Goal: Task Accomplishment & Management: Manage account settings

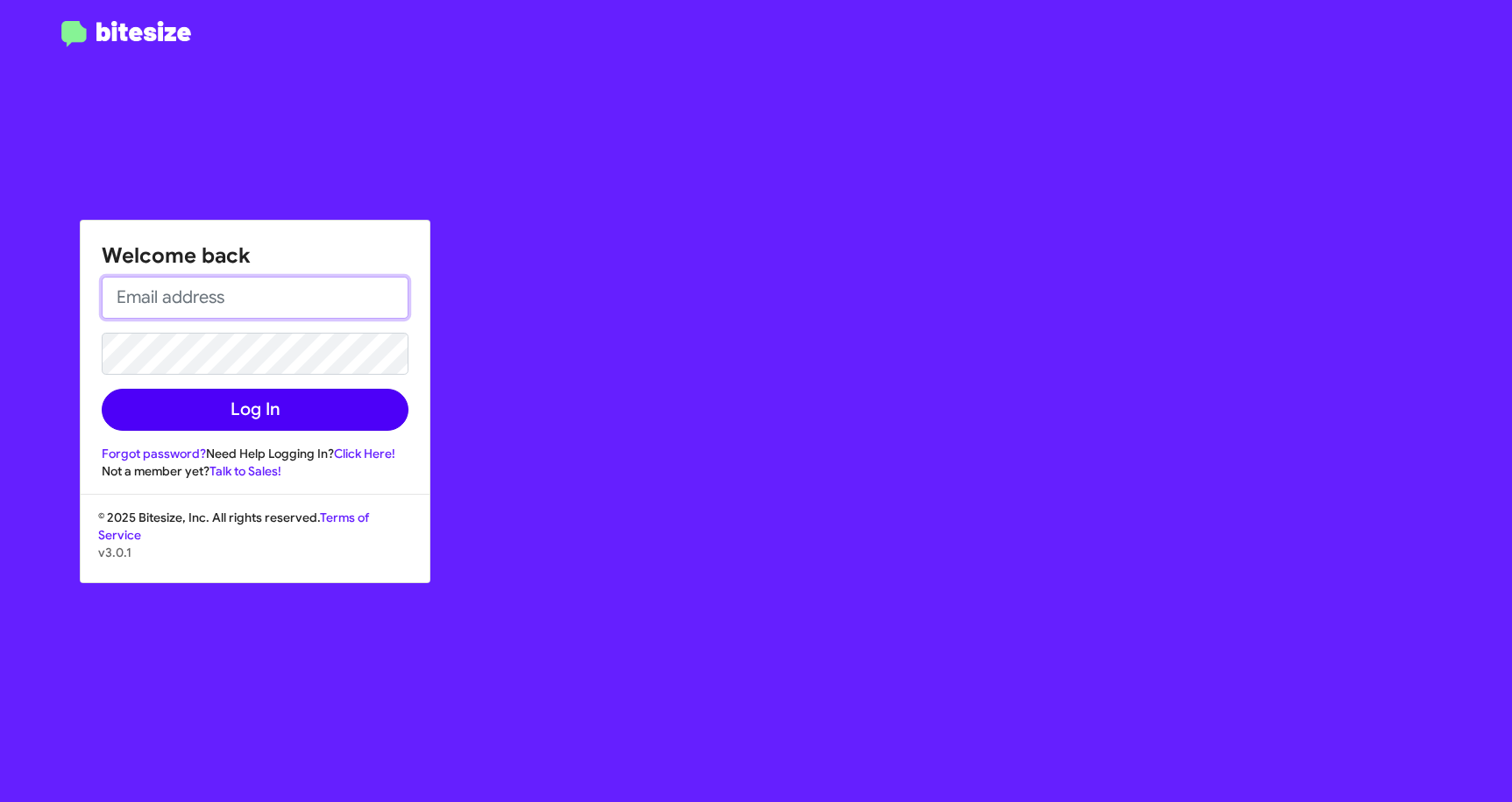
type input "[EMAIL_ADDRESS][DOMAIN_NAME]"
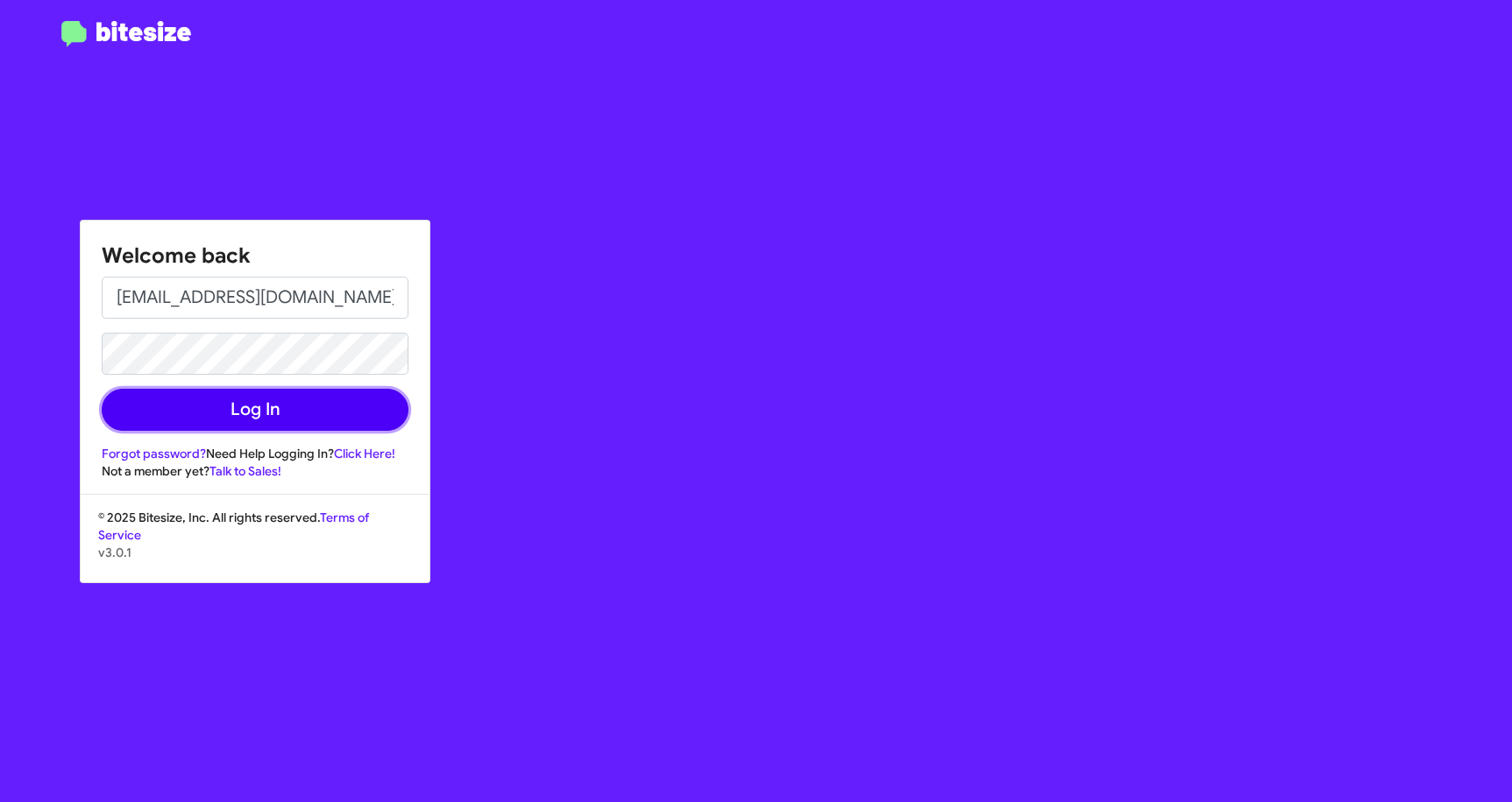
click at [317, 411] on button "Log In" at bounding box center [254, 410] width 307 height 42
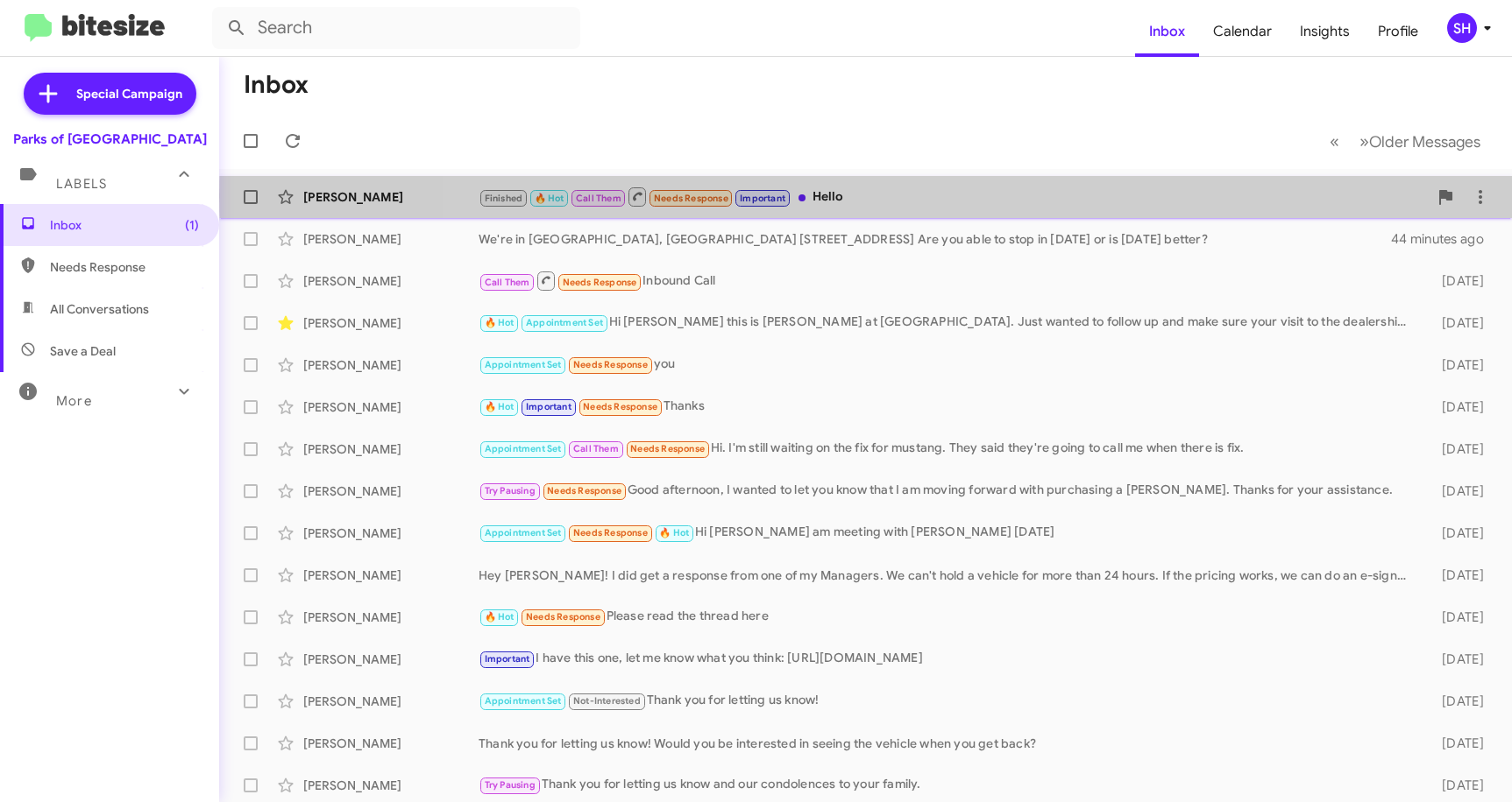
click at [1006, 196] on div "Finished 🔥 Hot Call Them Needs Response Important Hello" at bounding box center [953, 196] width 949 height 22
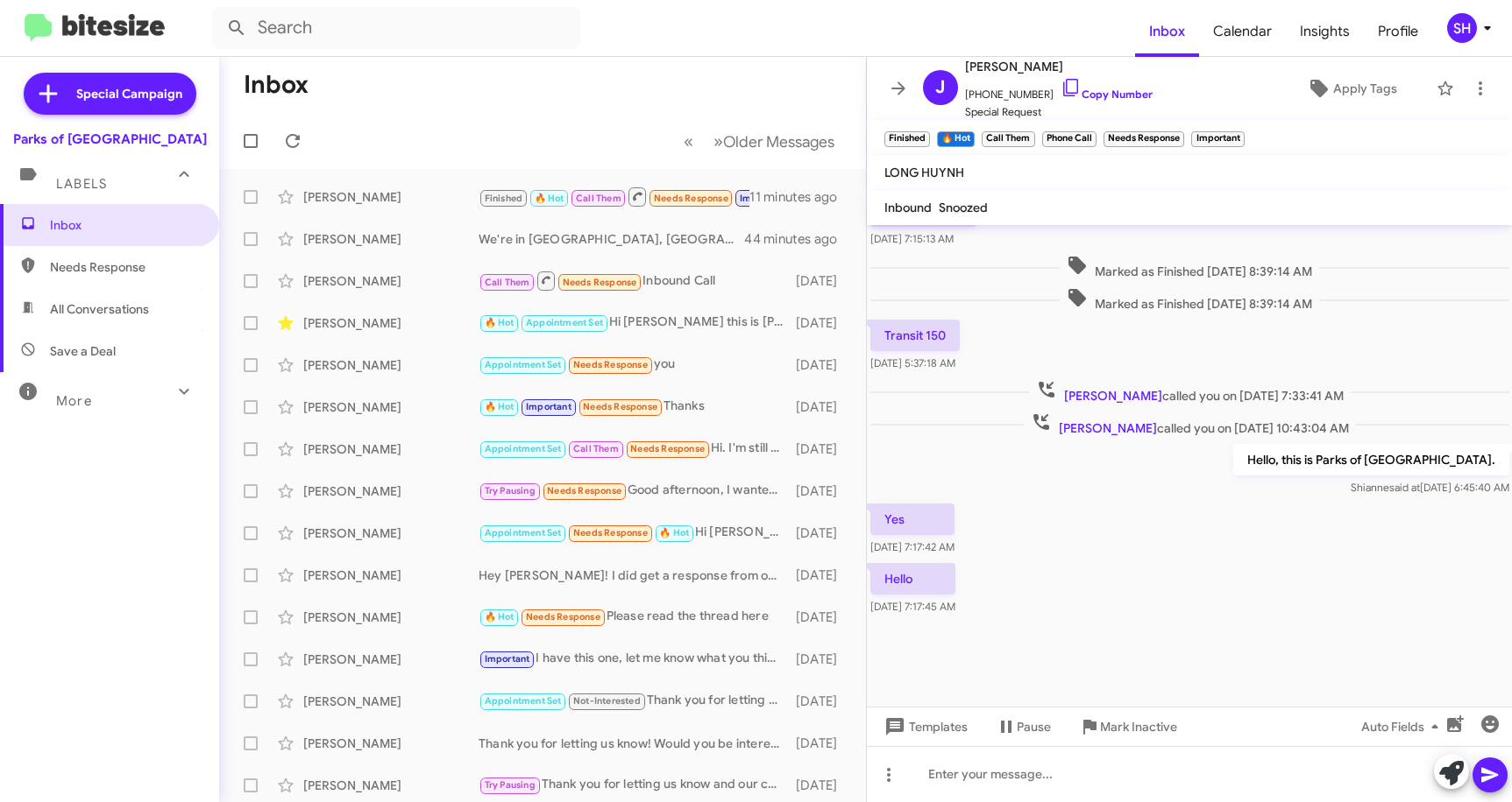
scroll to position [1460, 0]
click at [1126, 723] on span "Mark Inactive" at bounding box center [1138, 727] width 77 height 32
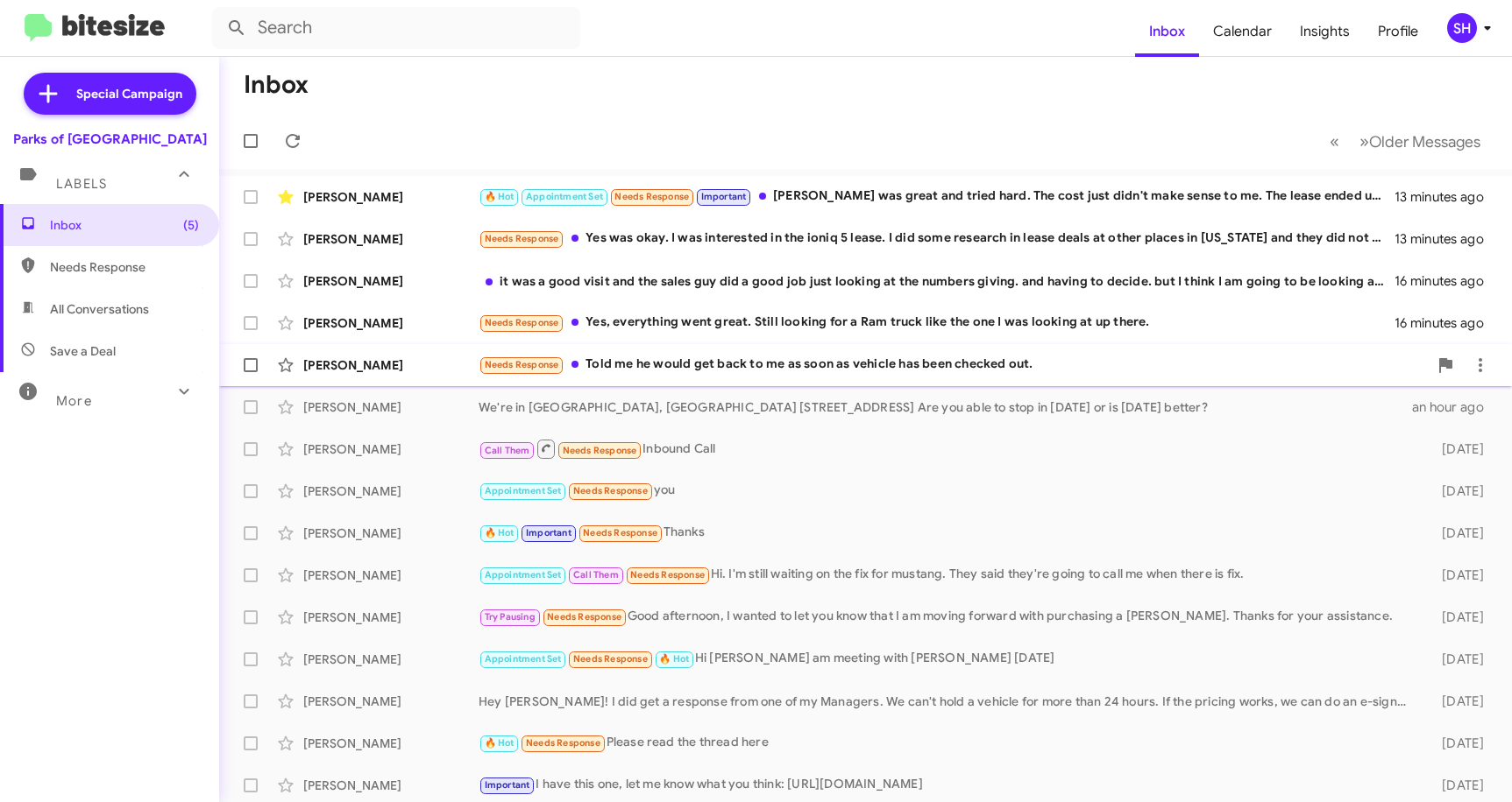
click at [863, 376] on div "[PERSON_NAME] Needs Response Told me he would get back to me as soon as vehicle…" at bounding box center [865, 365] width 1265 height 35
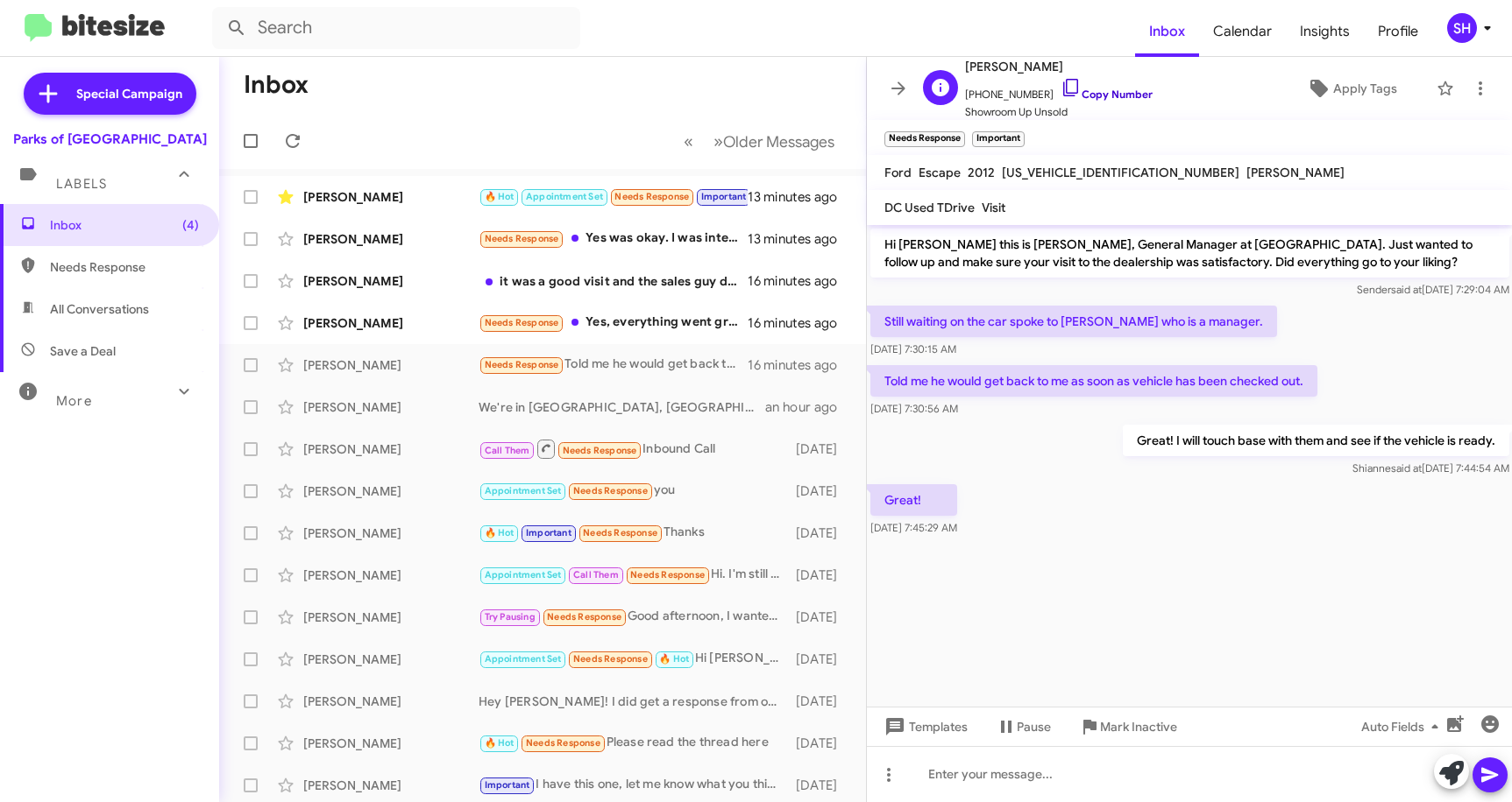
click at [1061, 87] on icon at bounding box center [1071, 87] width 21 height 21
click at [903, 86] on icon at bounding box center [898, 88] width 14 height 13
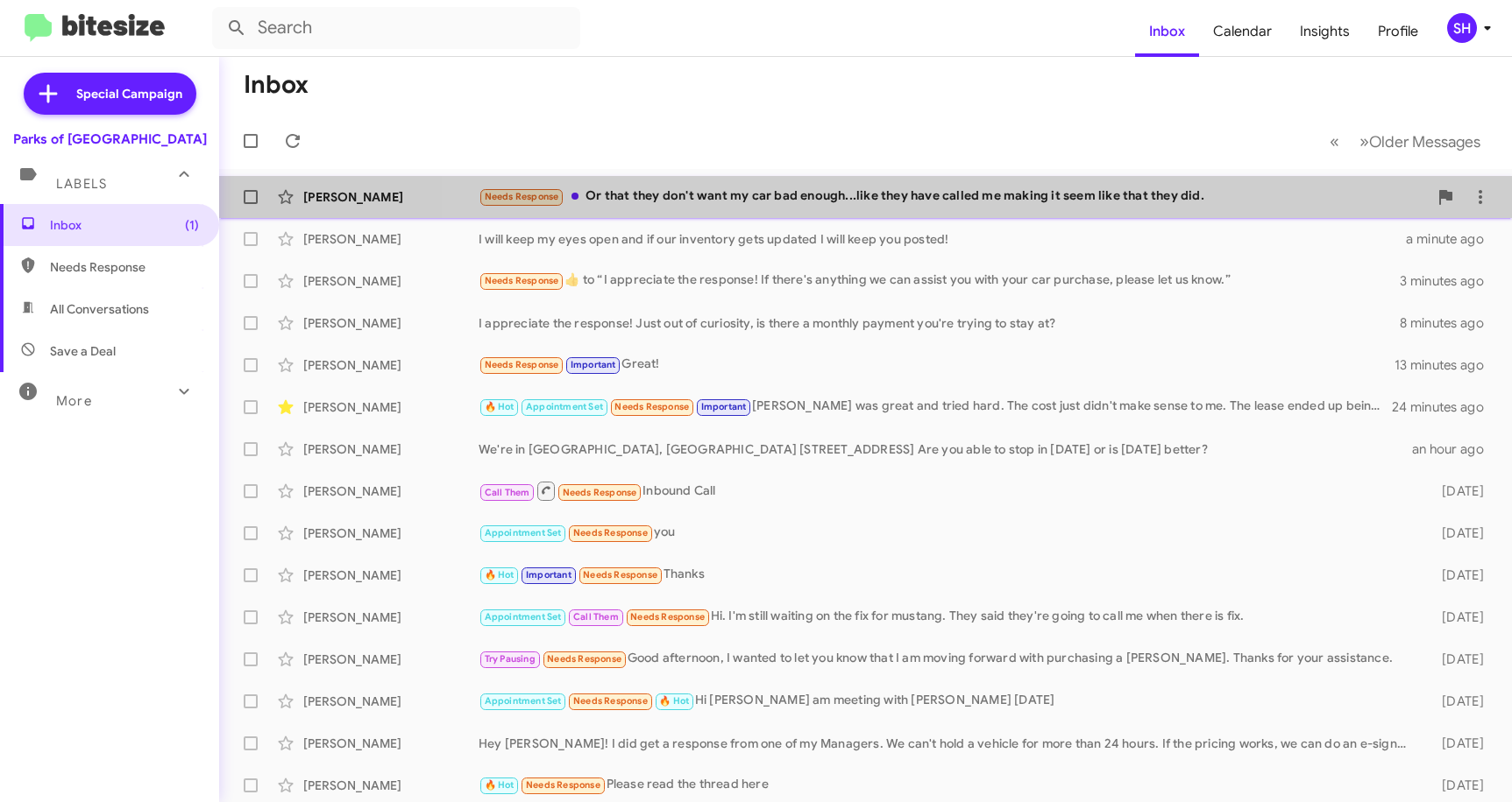
click at [1016, 206] on div "Needs Response Or that they don't want my car bad enough...like they have calle…" at bounding box center [953, 196] width 949 height 20
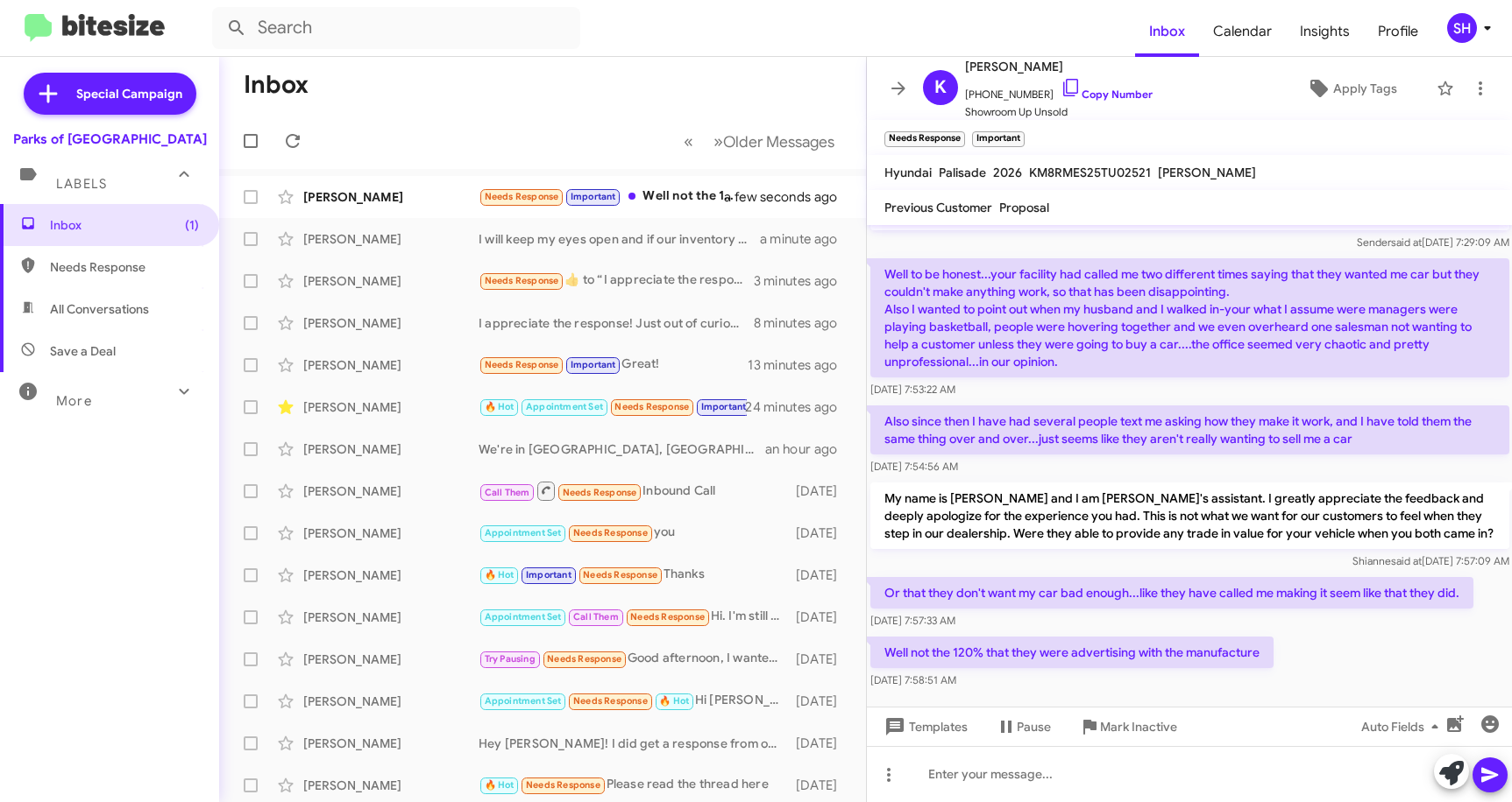
scroll to position [60, 0]
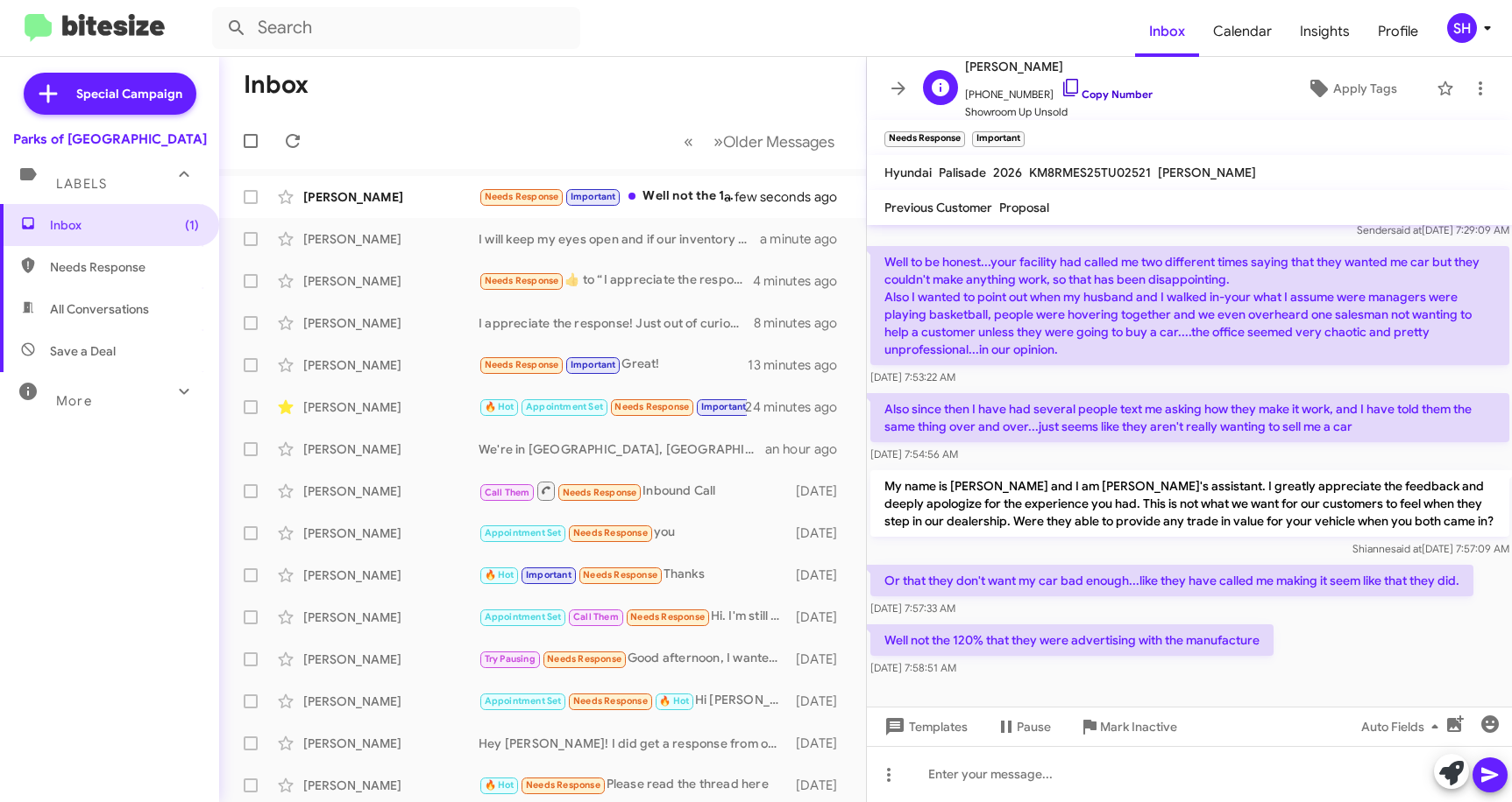
click at [1061, 92] on icon at bounding box center [1071, 87] width 21 height 21
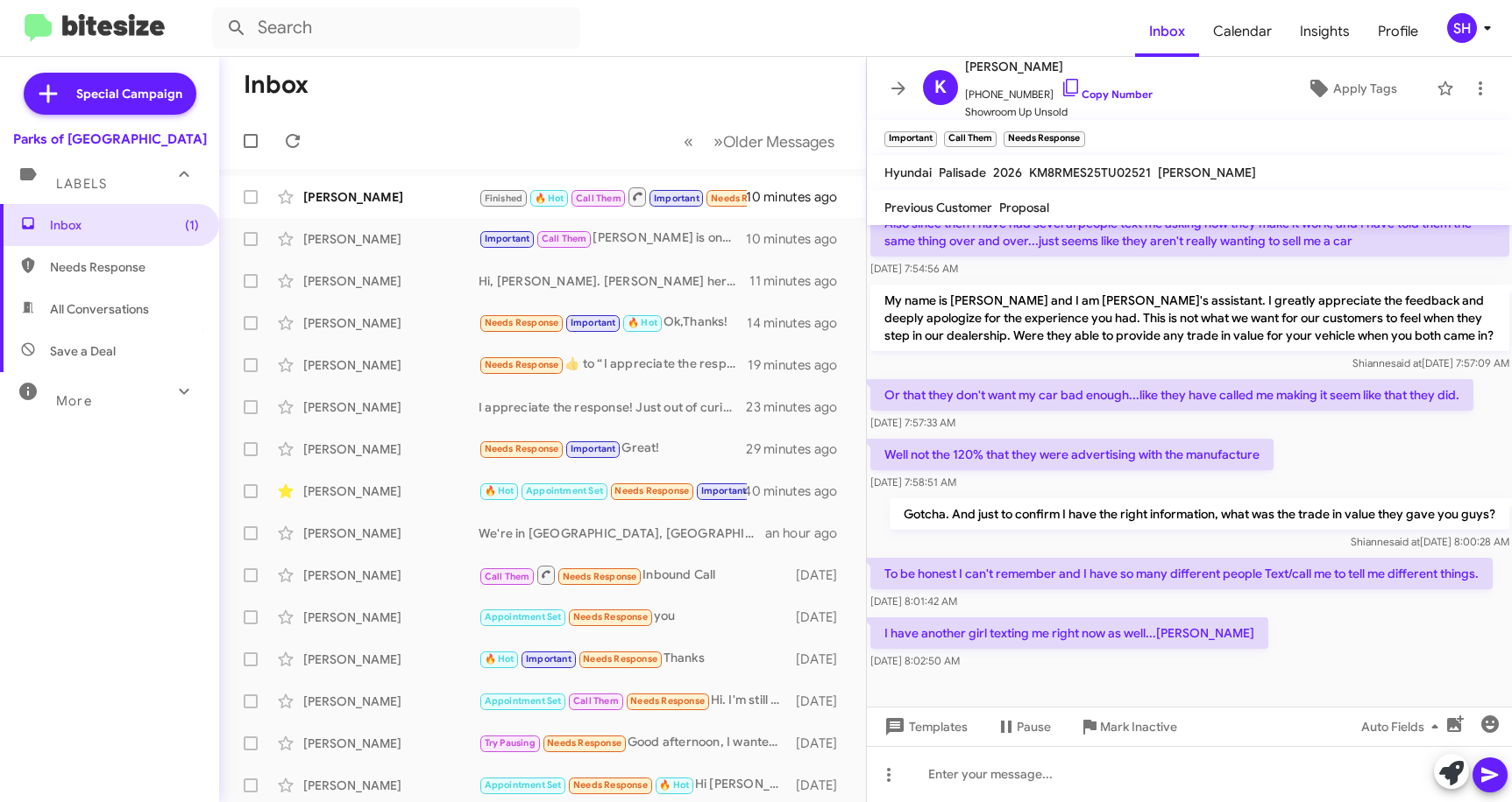
scroll to position [251, 0]
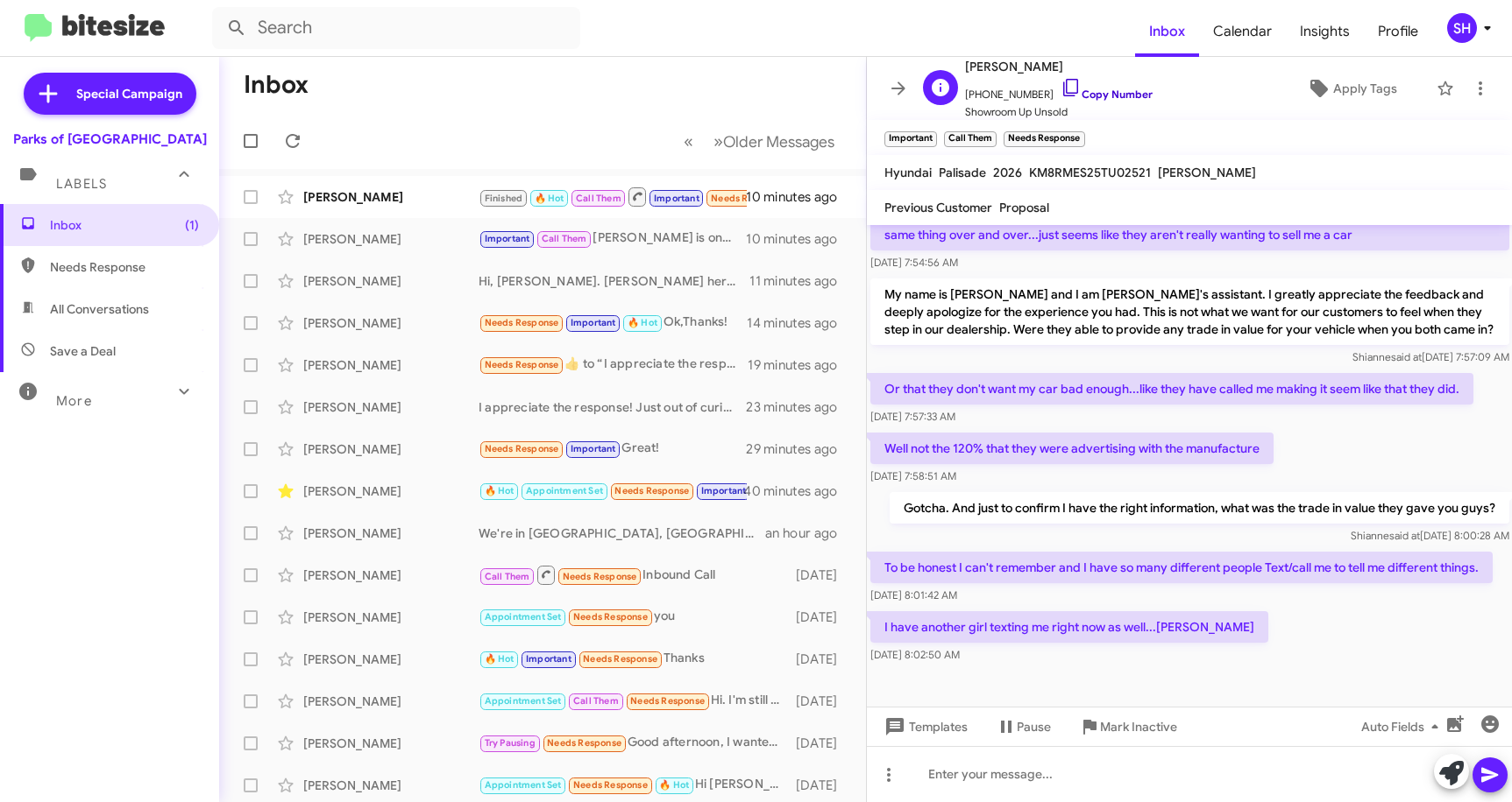
click at [1061, 86] on icon at bounding box center [1071, 87] width 21 height 21
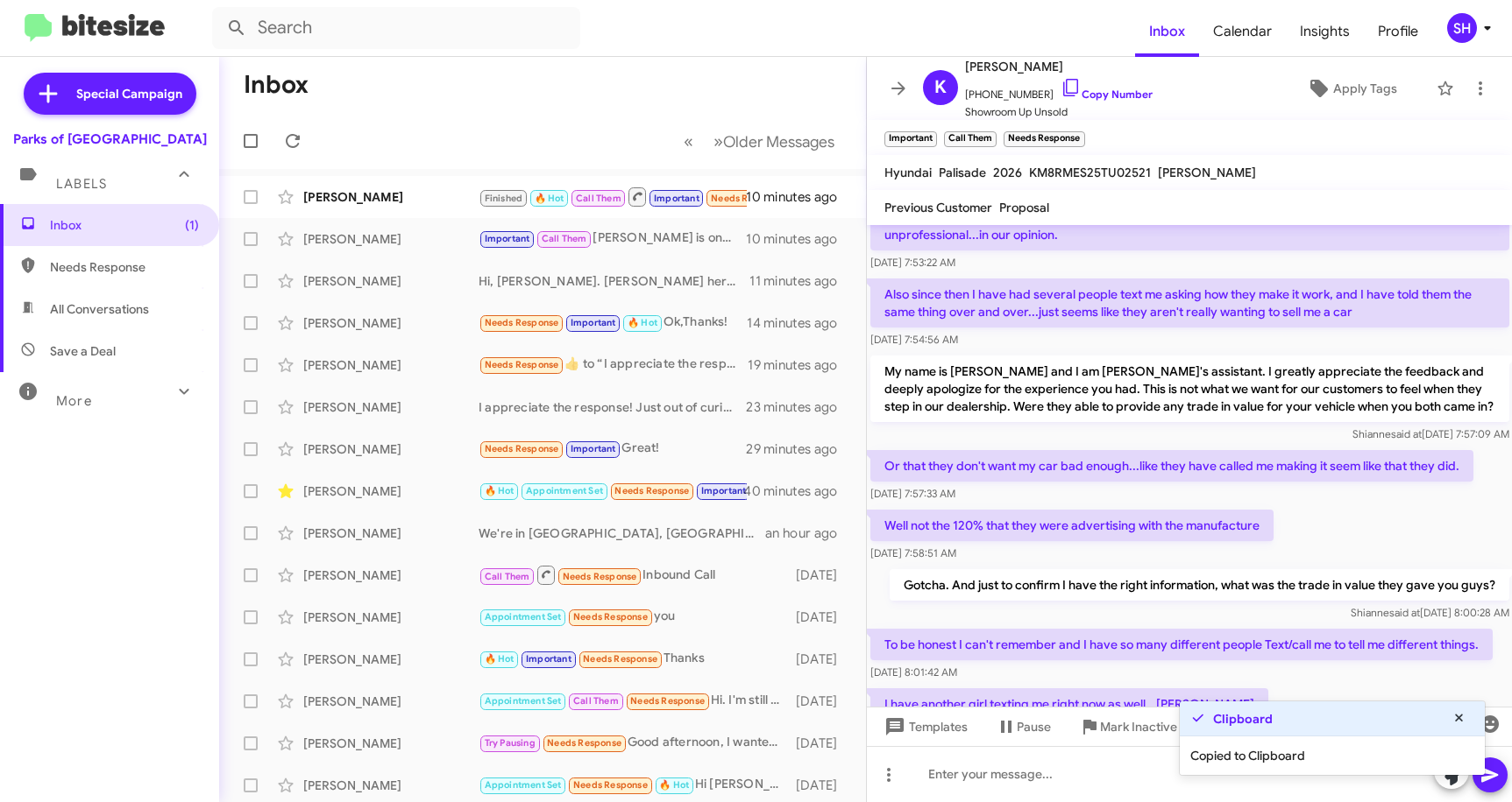
scroll to position [76, 0]
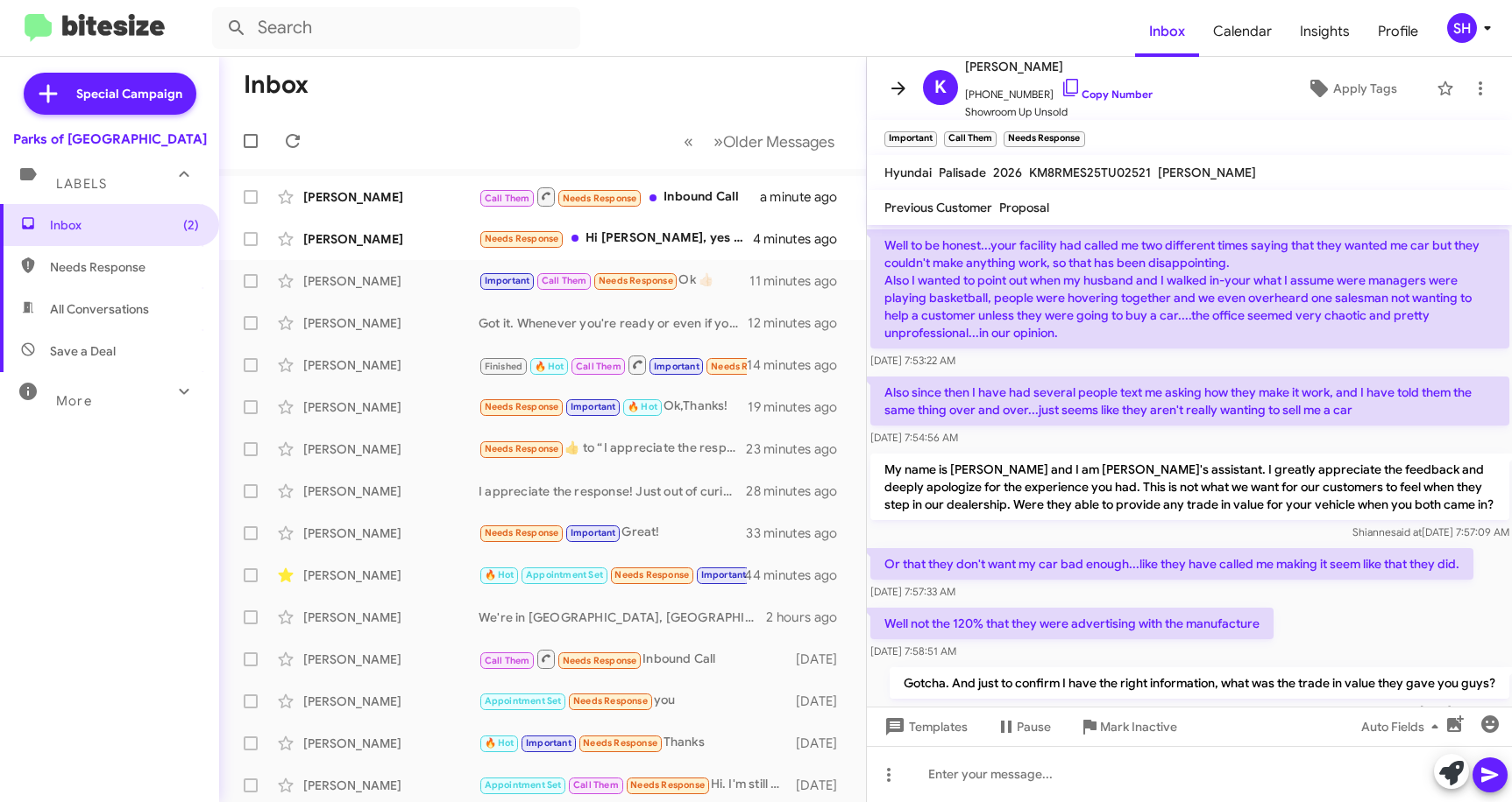
click at [893, 83] on icon at bounding box center [898, 88] width 21 height 21
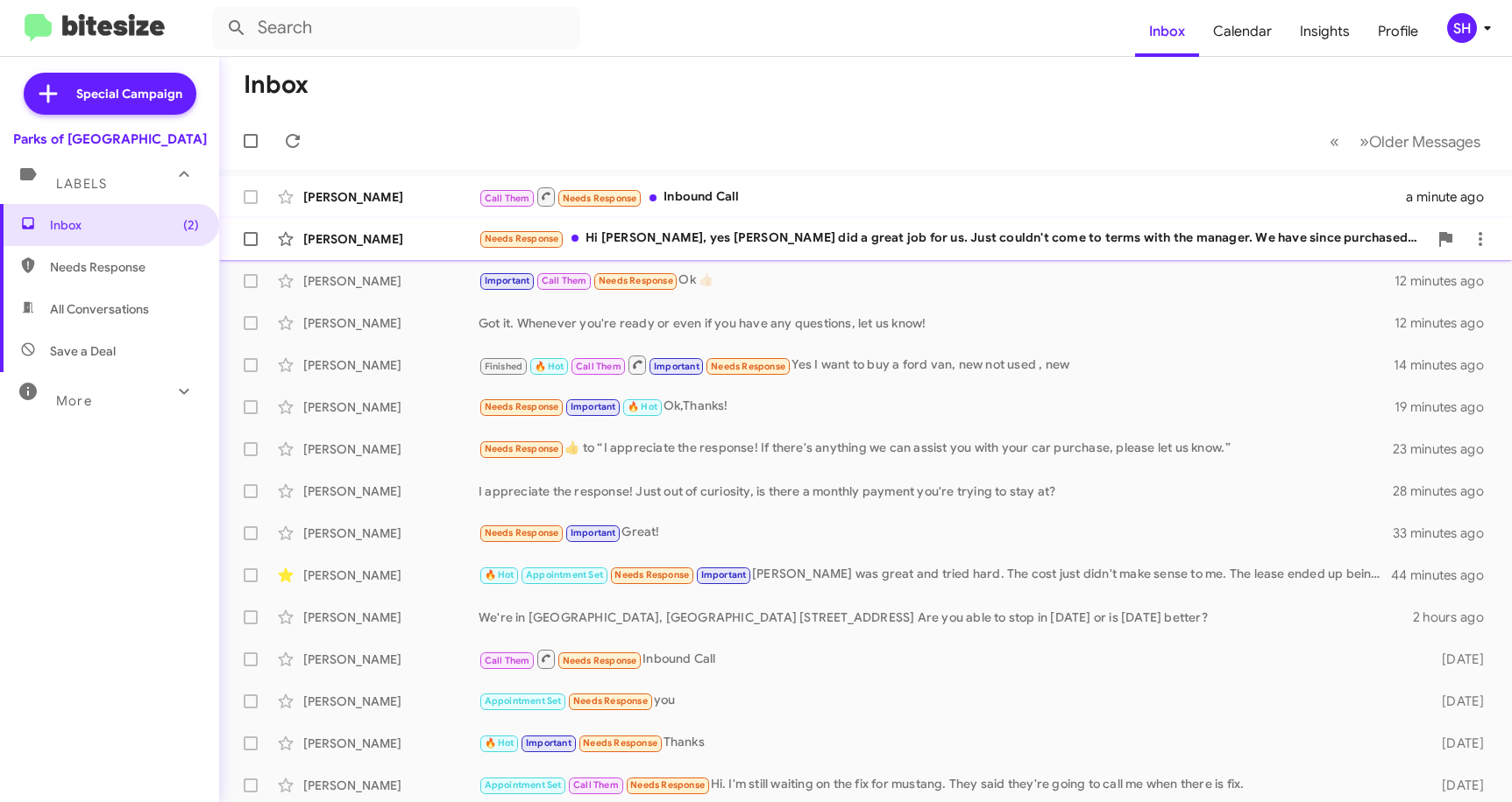
click at [856, 233] on div "Needs Response Hi [PERSON_NAME], yes [PERSON_NAME] did a great job for us. Just…" at bounding box center [953, 238] width 949 height 20
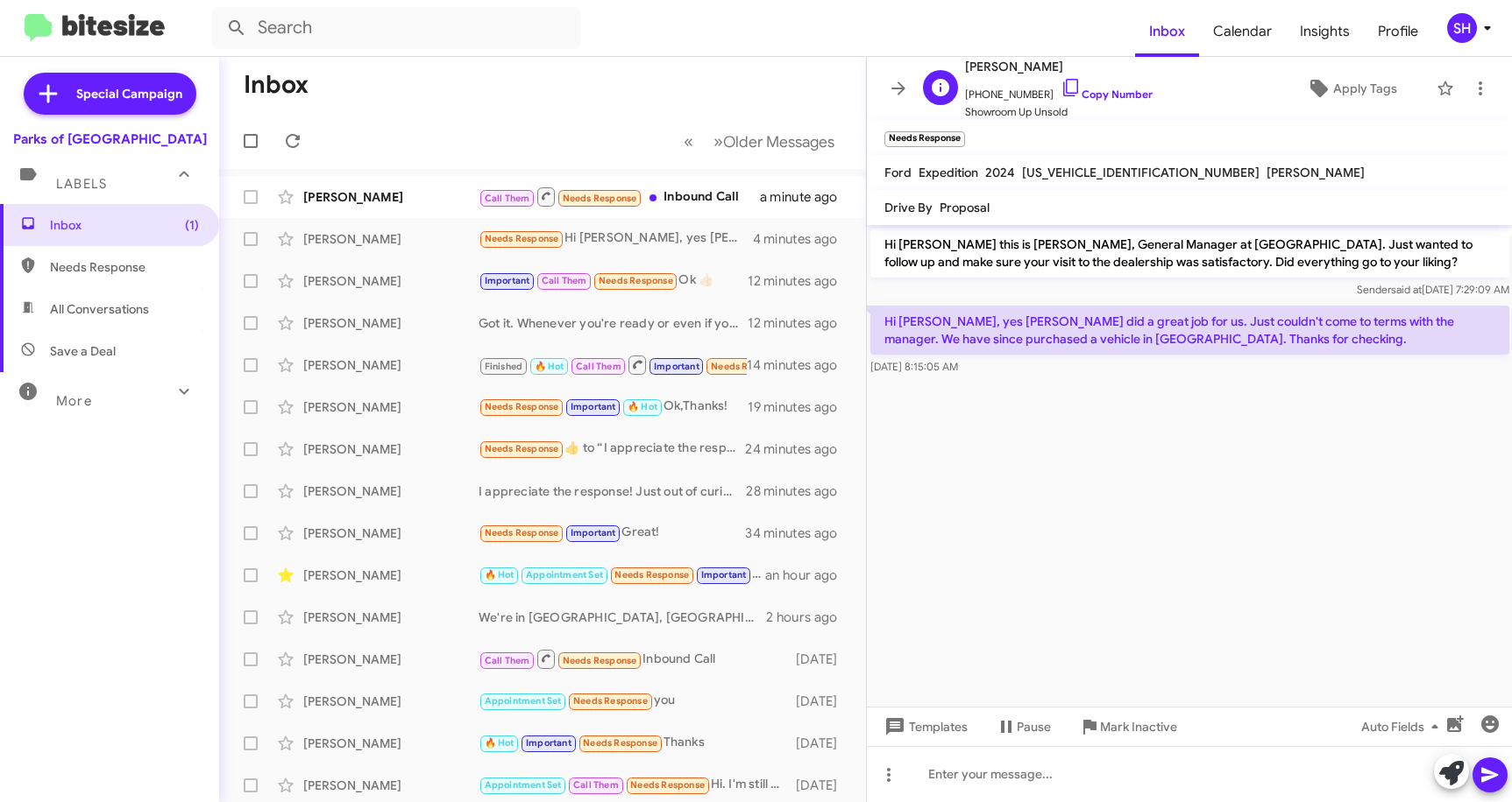
drag, startPoint x: 1046, startPoint y: 82, endPoint x: 1032, endPoint y: 85, distance: 14.3
click at [1061, 82] on icon at bounding box center [1071, 87] width 21 height 21
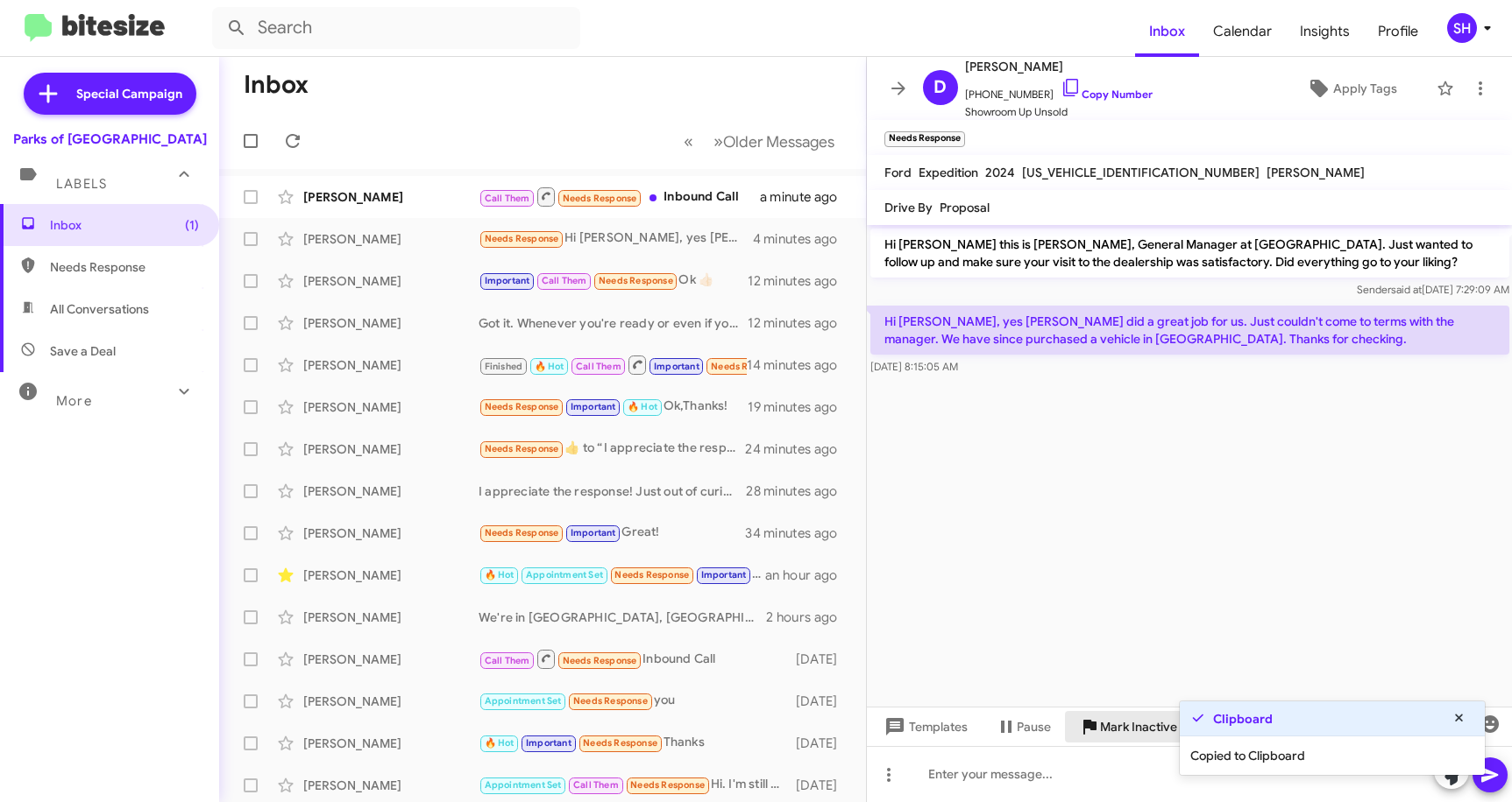
click at [1139, 730] on span "Mark Inactive" at bounding box center [1138, 727] width 77 height 32
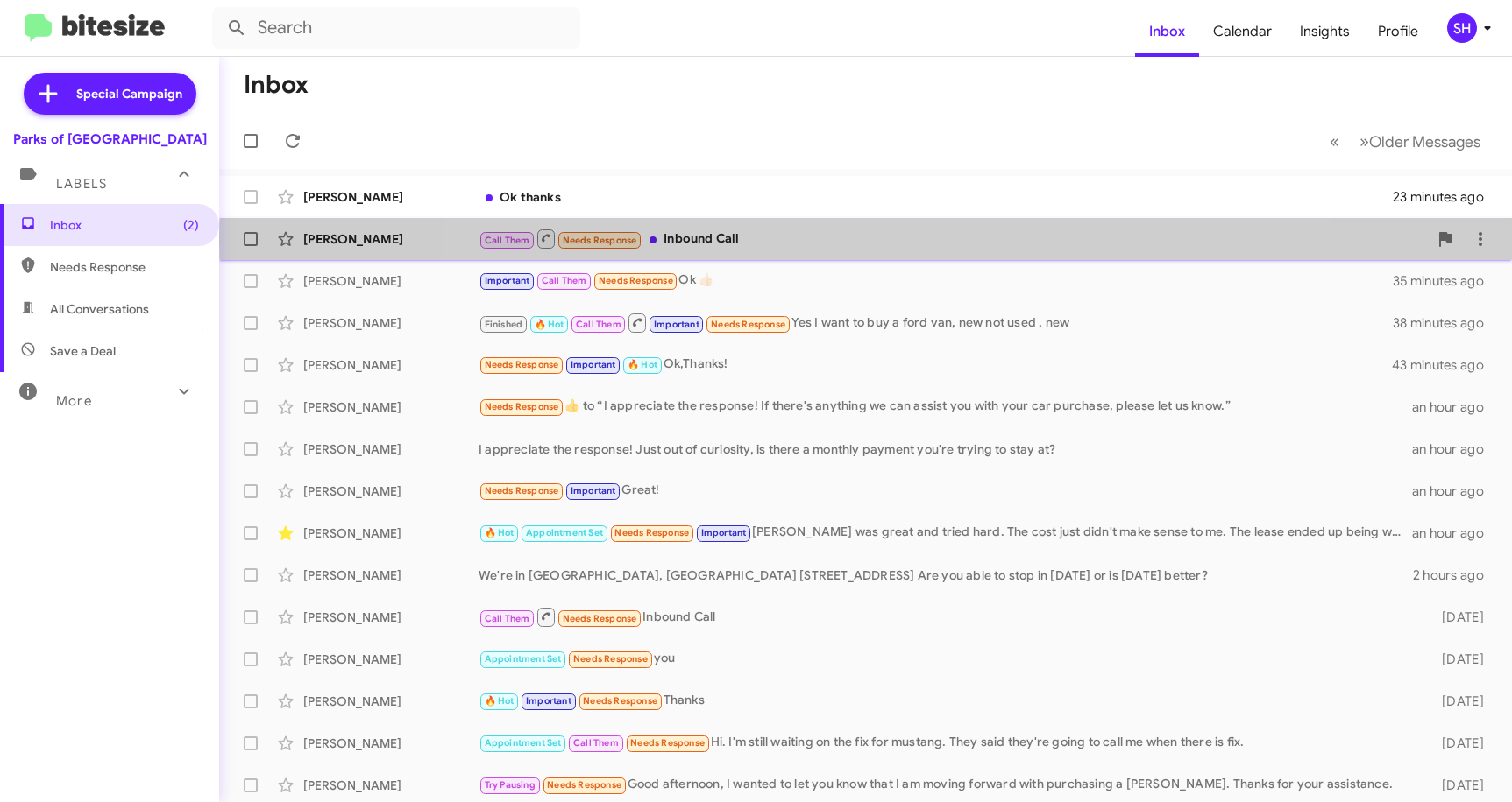
click at [905, 241] on div "Call Them Needs Response Inbound Call" at bounding box center [953, 238] width 949 height 22
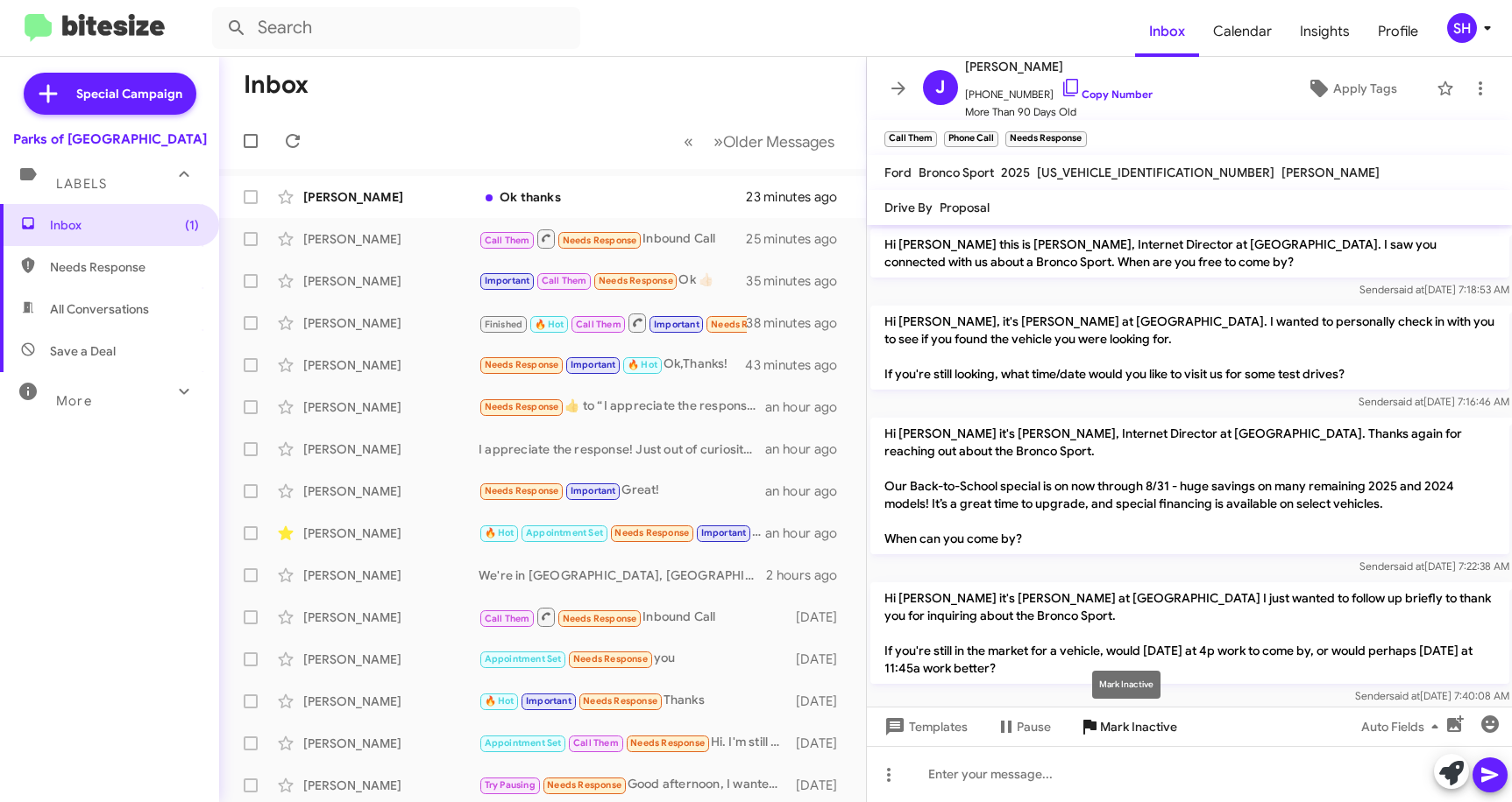
click at [1159, 732] on span "Mark Inactive" at bounding box center [1138, 727] width 77 height 32
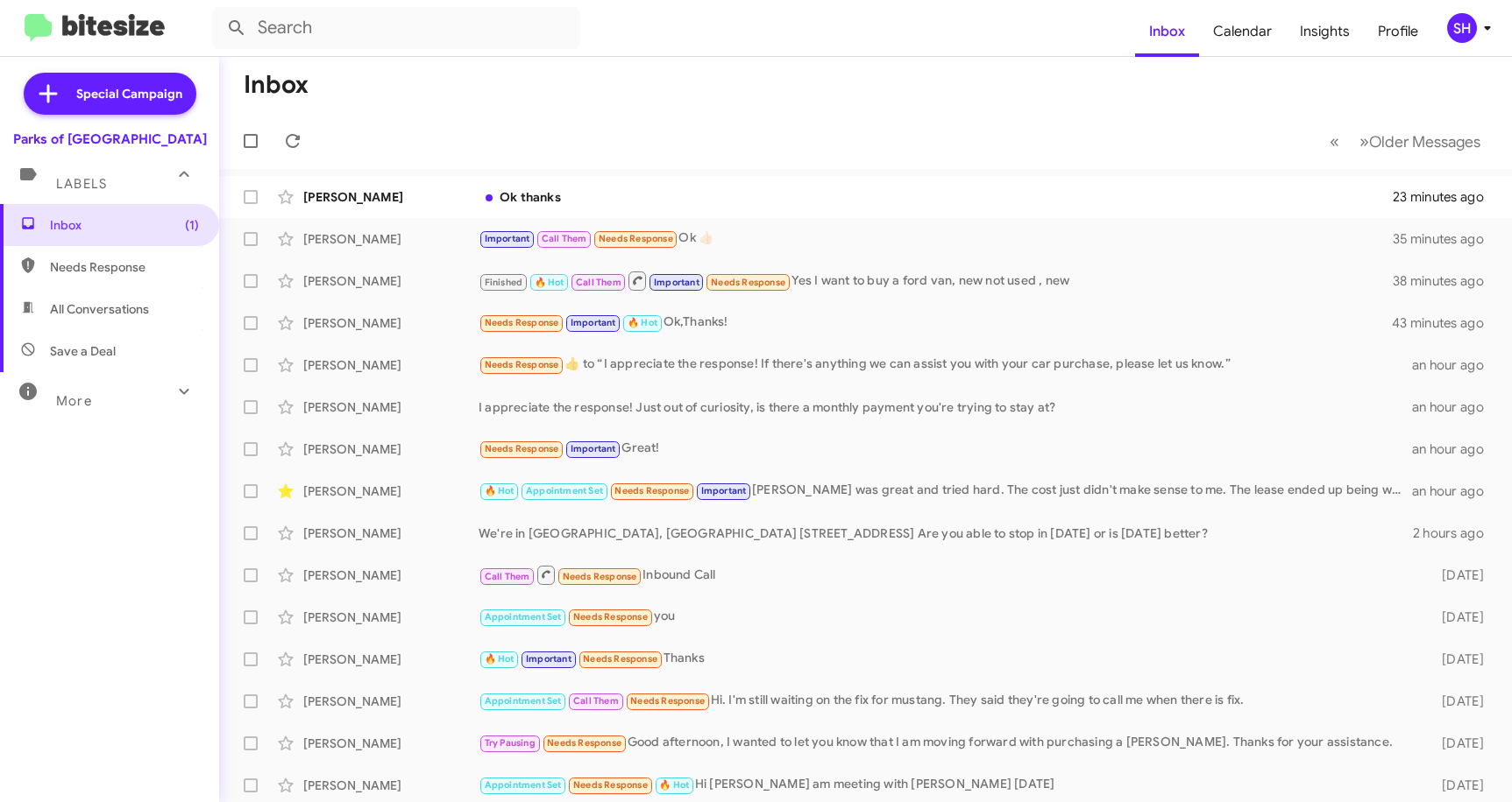
click at [662, 129] on mat-toolbar-row "« Previous » Next Older Messages" at bounding box center [864, 141] width 1292 height 56
click at [705, 204] on div "Ok thanks" at bounding box center [953, 197] width 949 height 18
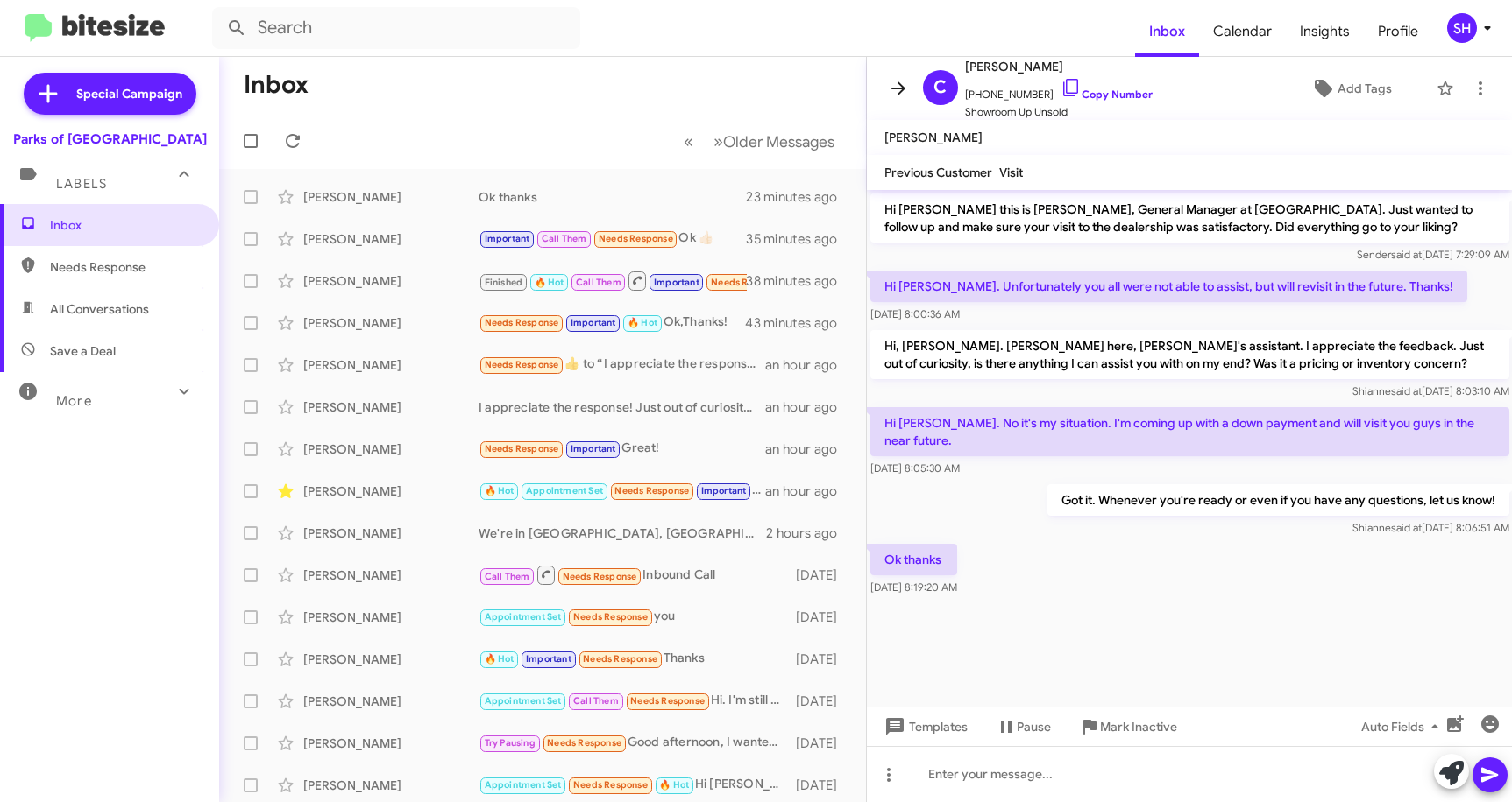
click at [895, 84] on icon at bounding box center [898, 88] width 21 height 21
